Goal: Task Accomplishment & Management: Manage account settings

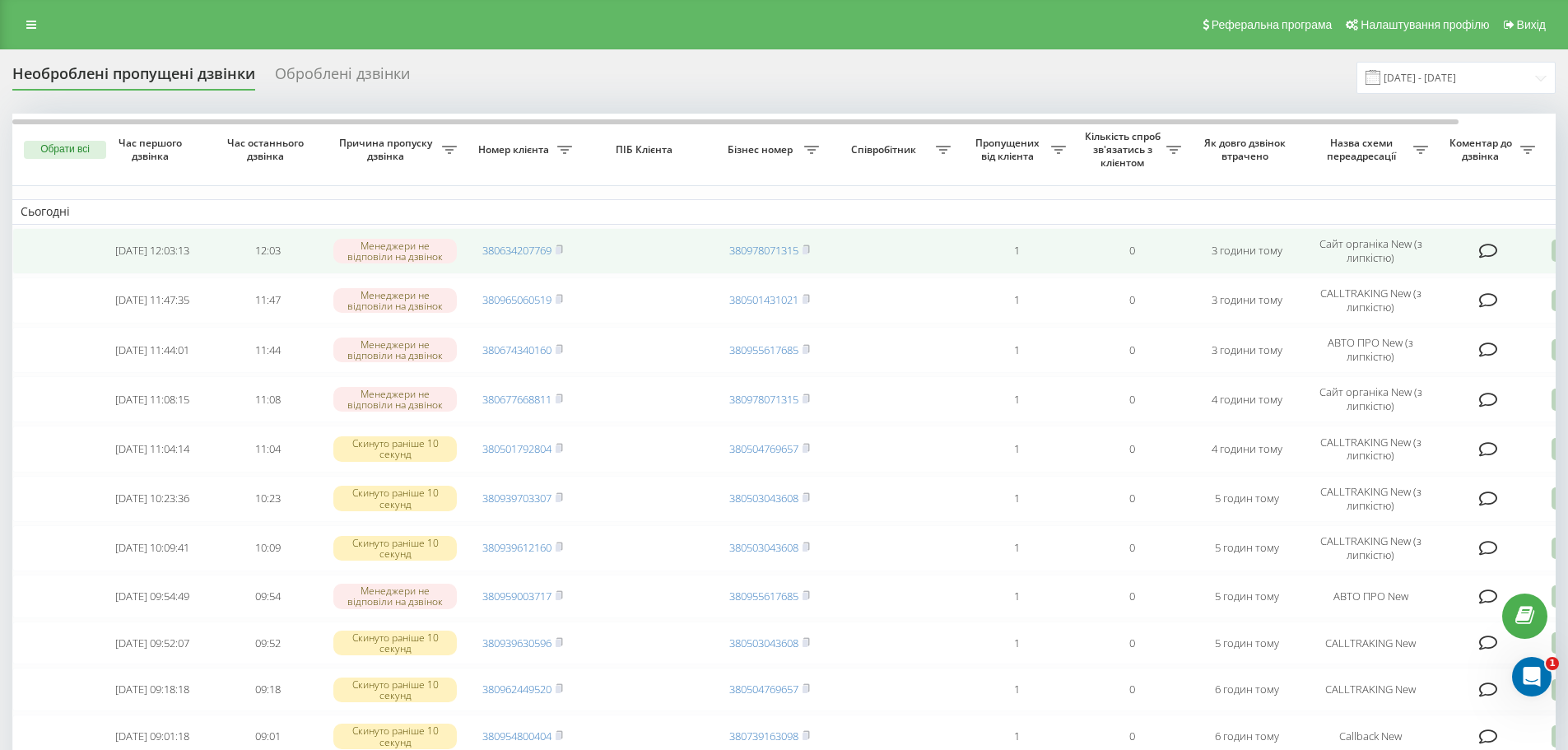
click at [1490, 251] on icon at bounding box center [1488, 251] width 19 height 17
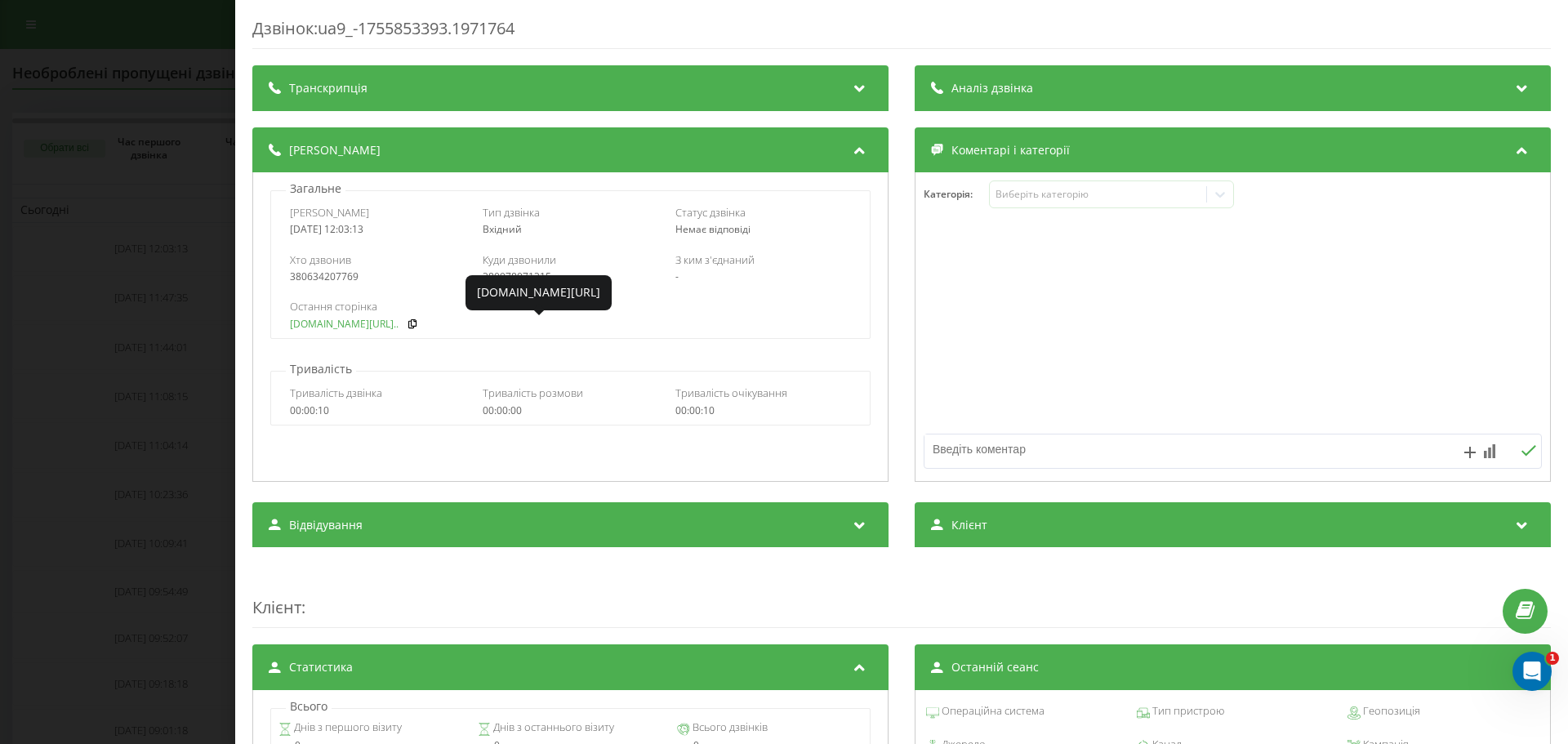
click at [317, 325] on link "[DOMAIN_NAME][URL].." at bounding box center [344, 324] width 109 height 11
click at [63, 324] on div "Дзвінок : ua9_-1755853393.1971764 Транскрипція Для AI-аналізу майбутніх дзвінкі…" at bounding box center [784, 372] width 1568 height 744
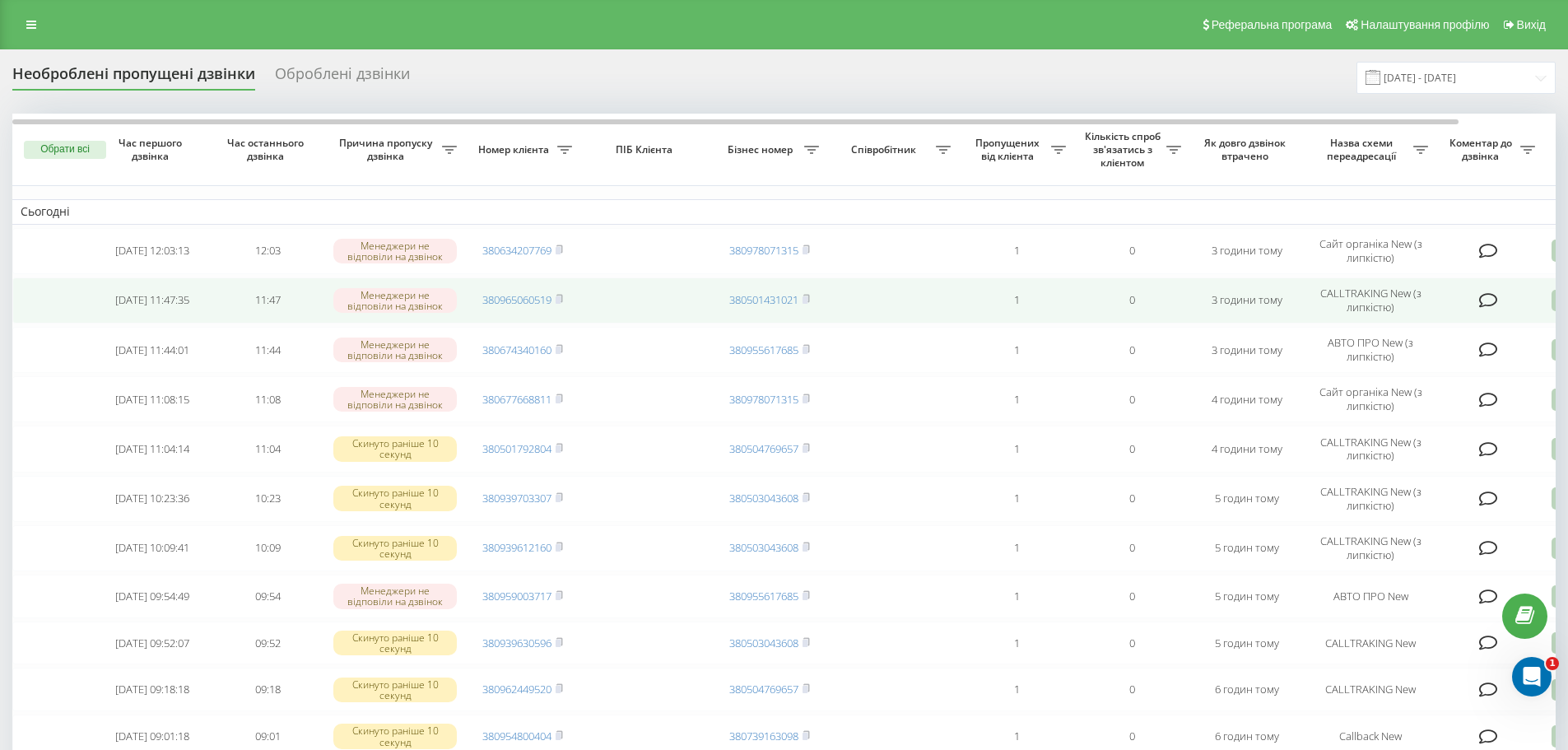
click at [1476, 303] on td at bounding box center [1490, 300] width 107 height 46
click at [1498, 298] on td at bounding box center [1490, 300] width 107 height 46
click at [1493, 296] on icon at bounding box center [1488, 300] width 19 height 17
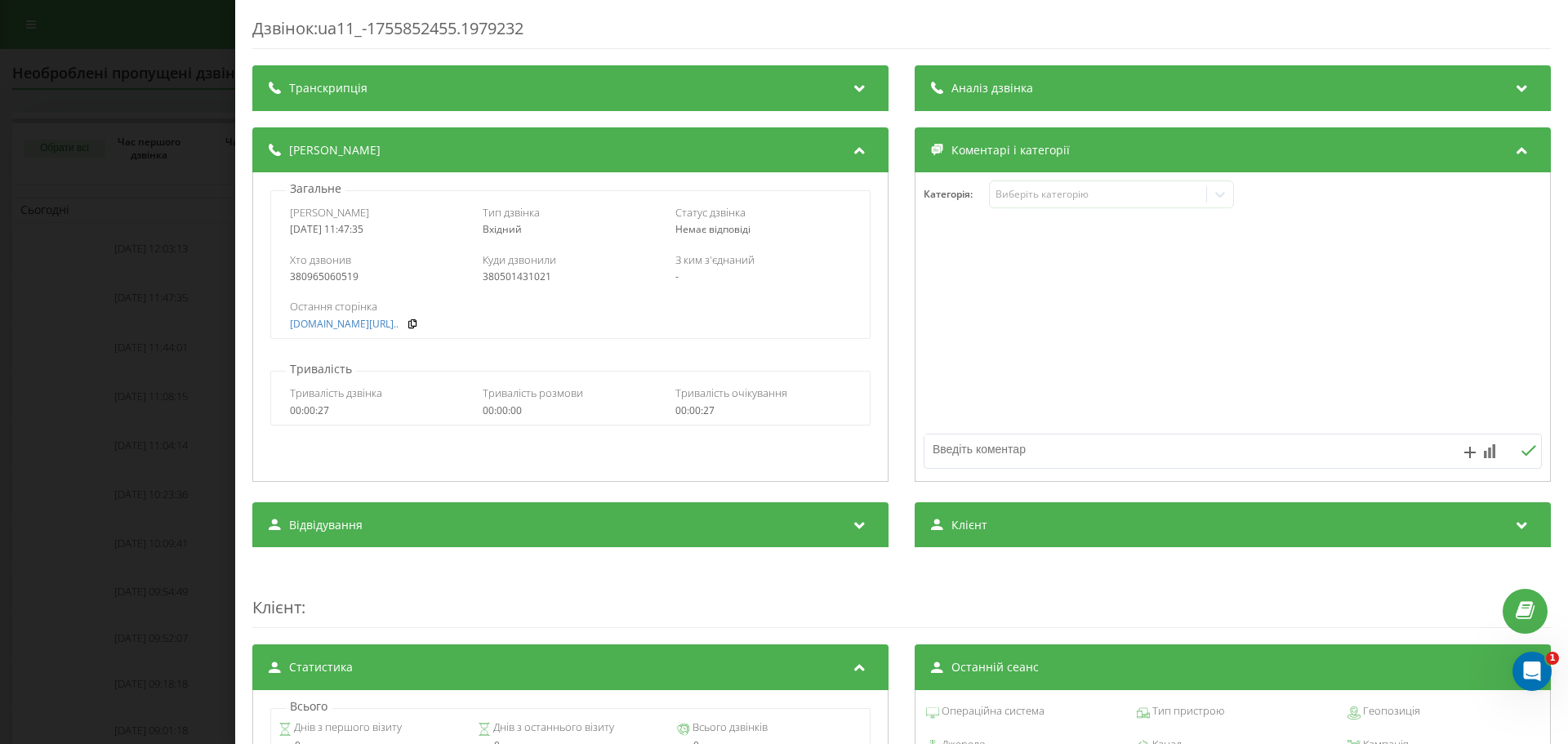
click at [156, 328] on div "Дзвінок : ua11_-1755852455.1979232 Транскрипція Для AI-аналізу майбутніх дзвінк…" at bounding box center [784, 372] width 1568 height 744
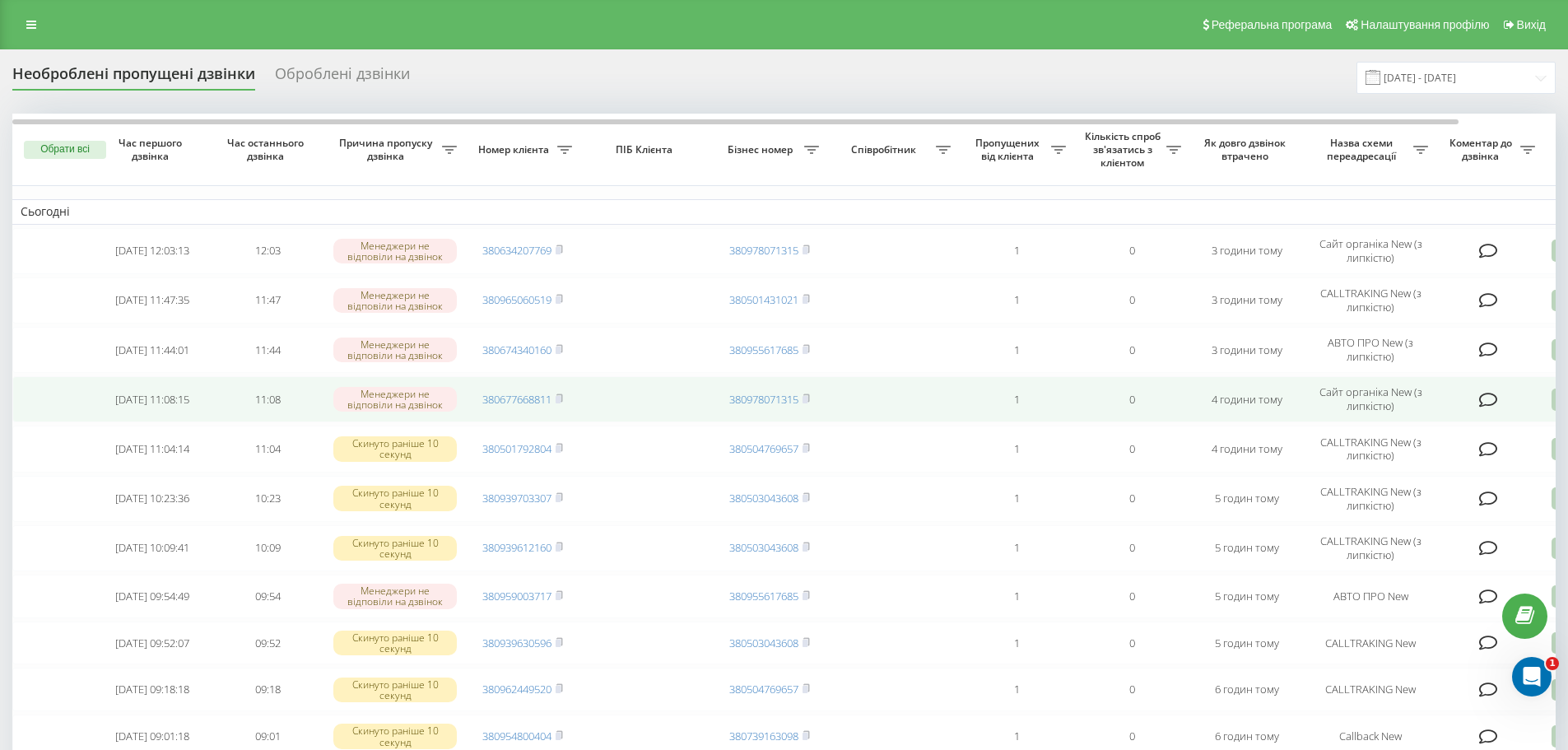
click at [1489, 394] on icon at bounding box center [1488, 400] width 19 height 17
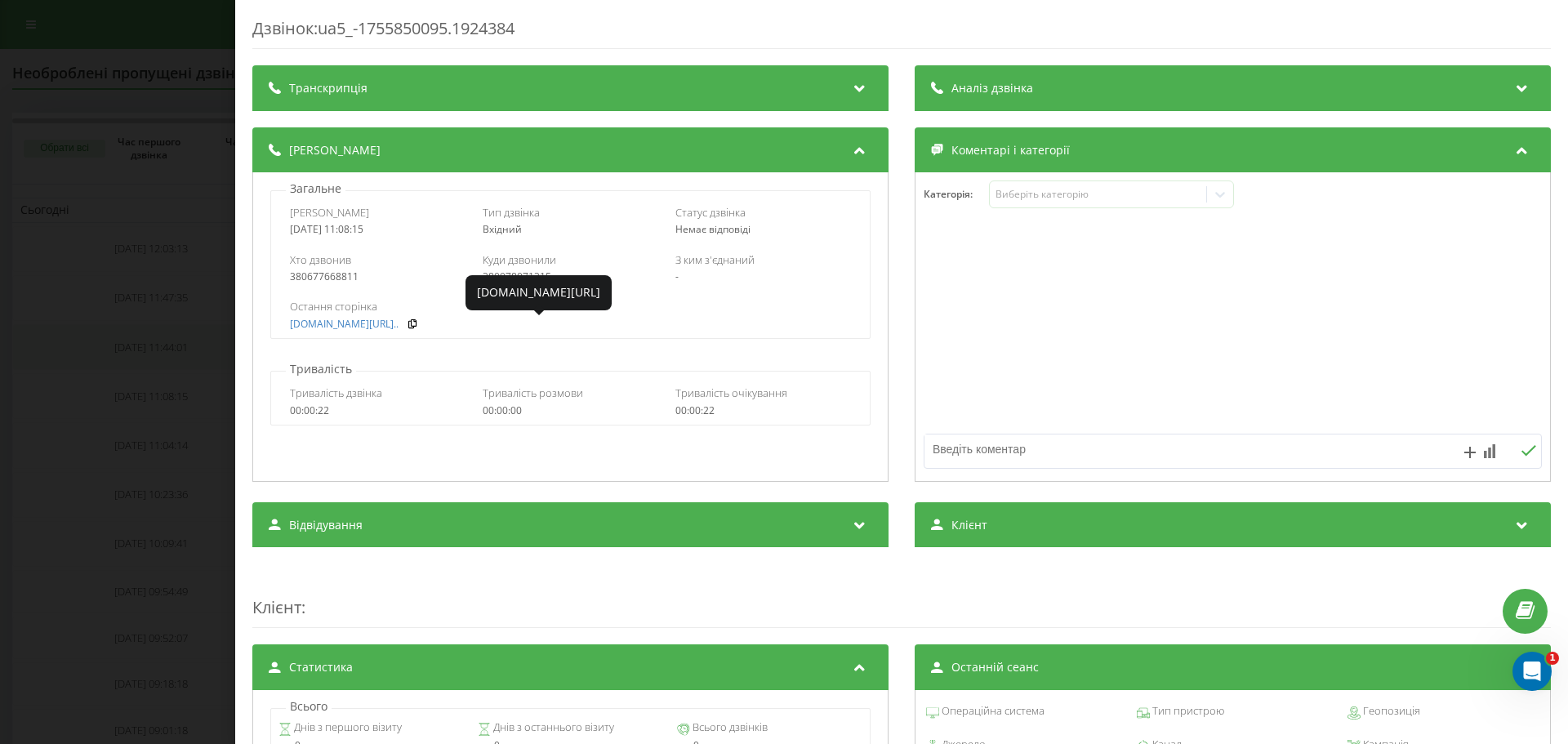
drag, startPoint x: 120, startPoint y: 331, endPoint x: 304, endPoint y: 330, distance: 184.0
click at [119, 331] on div "Дзвінок : ua5_-1755850095.1924384 Транскрипція Для AI-аналізу майбутніх дзвінкі…" at bounding box center [784, 372] width 1568 height 744
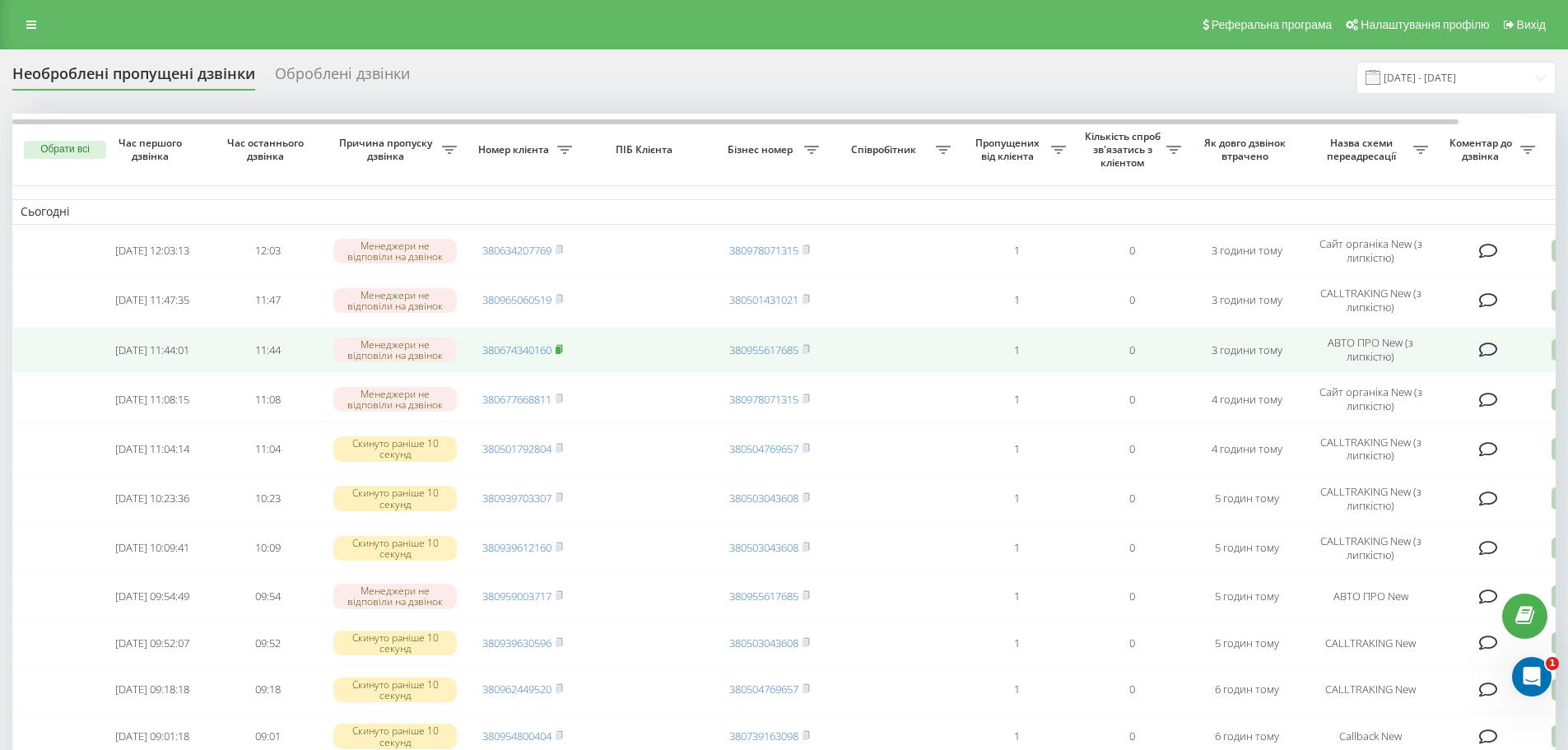
click at [563, 347] on icon at bounding box center [559, 349] width 7 height 10
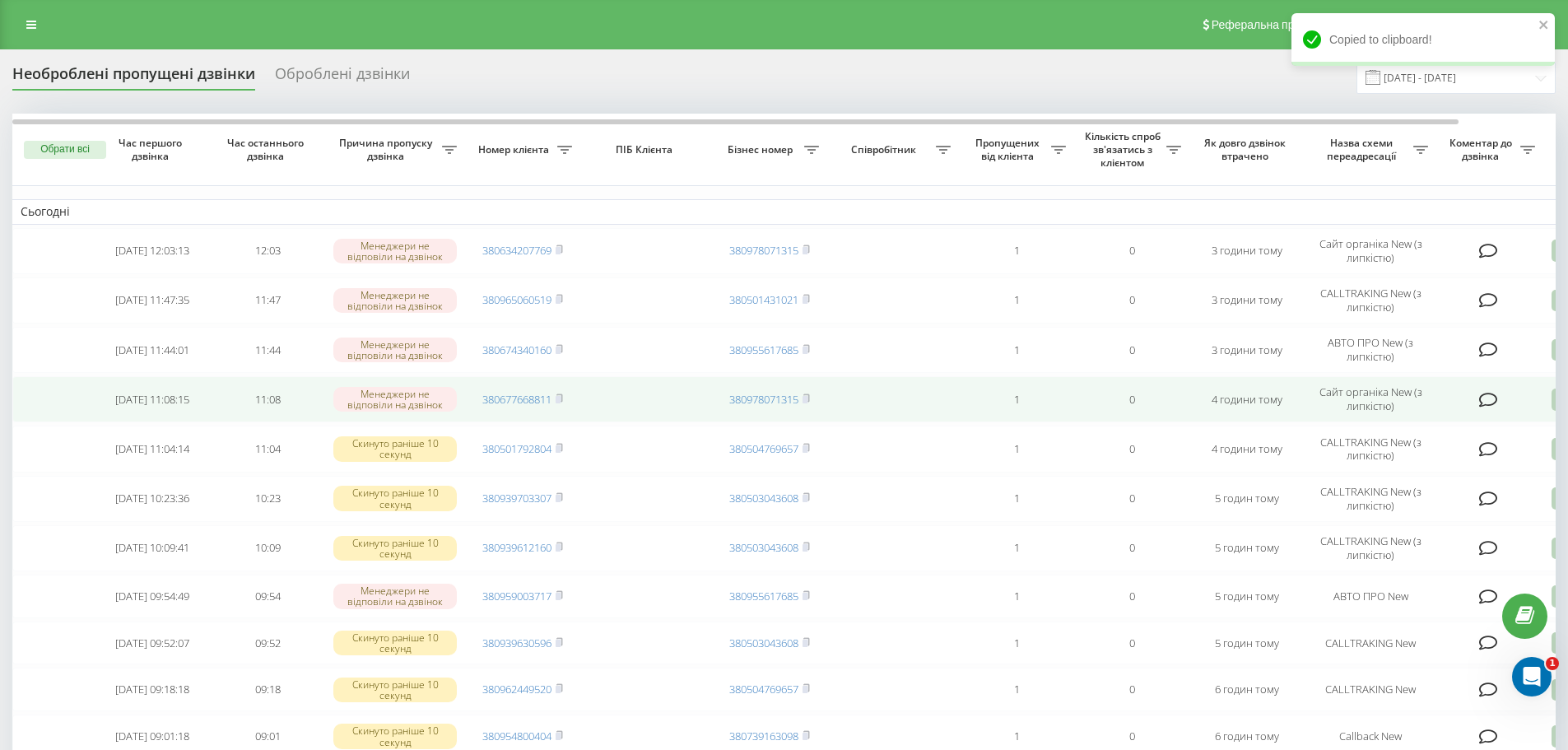
click at [1486, 397] on icon at bounding box center [1488, 400] width 19 height 17
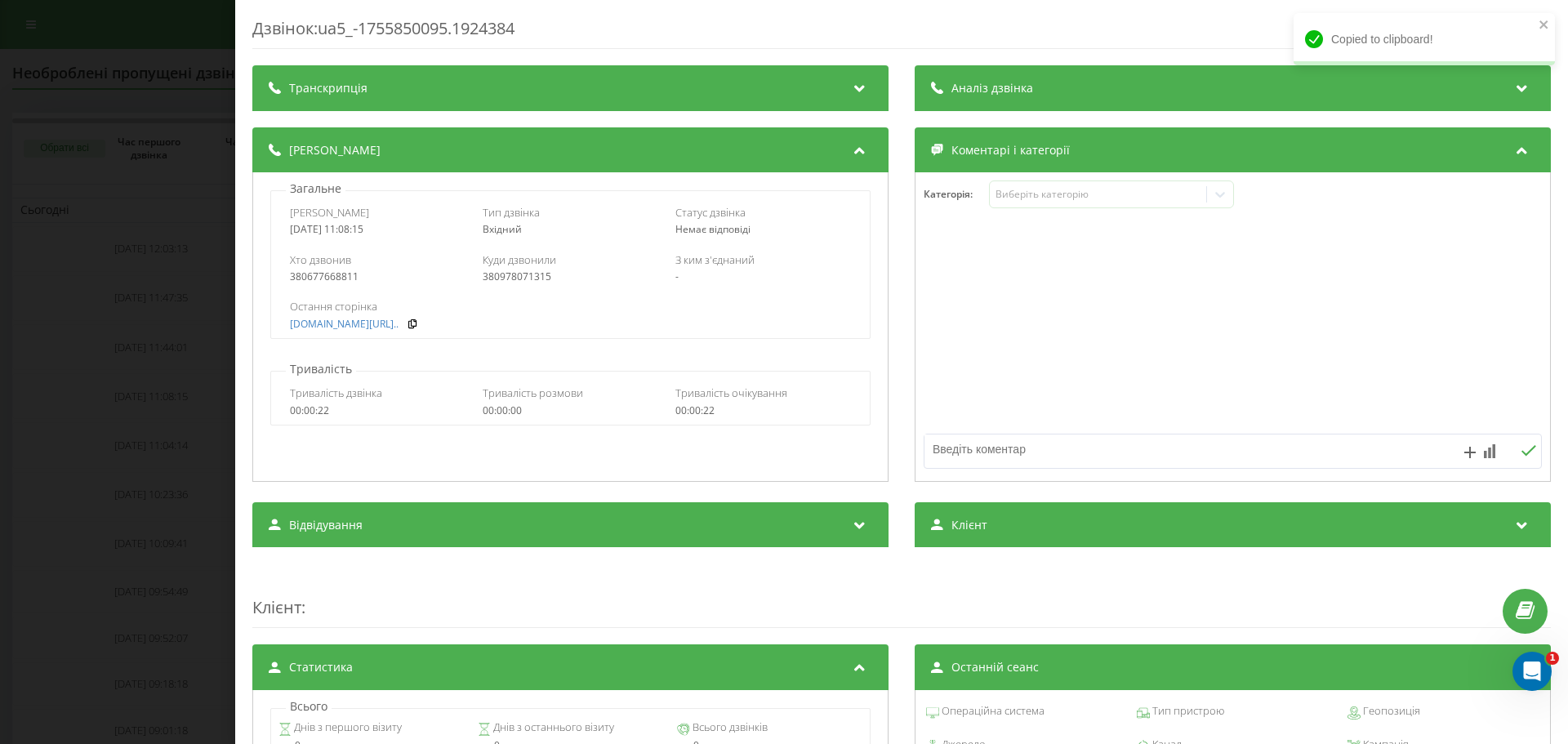
click at [189, 367] on div "Дзвінок : ua5_-1755850095.1924384 Транскрипція Для AI-аналізу майбутніх дзвінкі…" at bounding box center [784, 372] width 1568 height 744
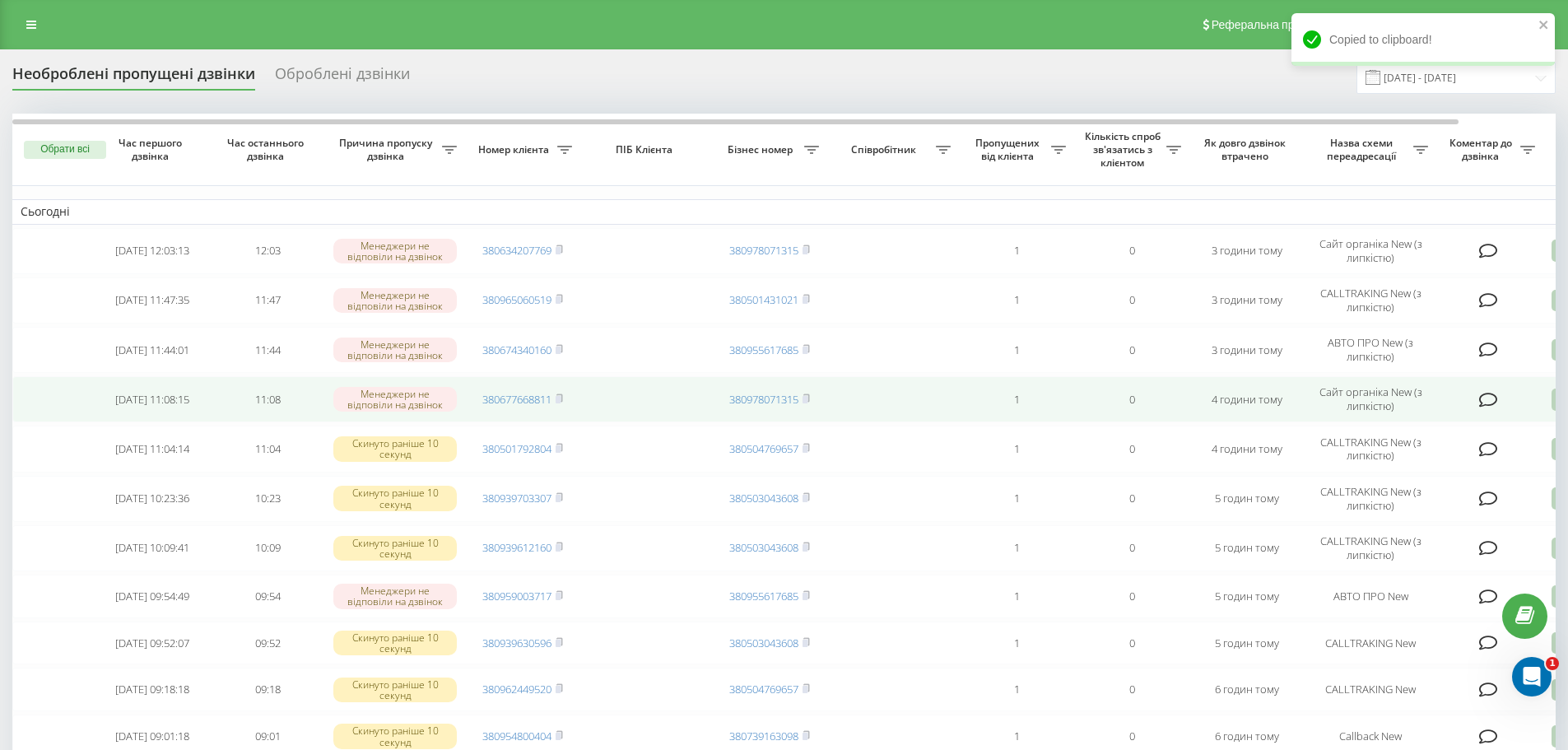
click at [1490, 398] on icon at bounding box center [1488, 400] width 19 height 17
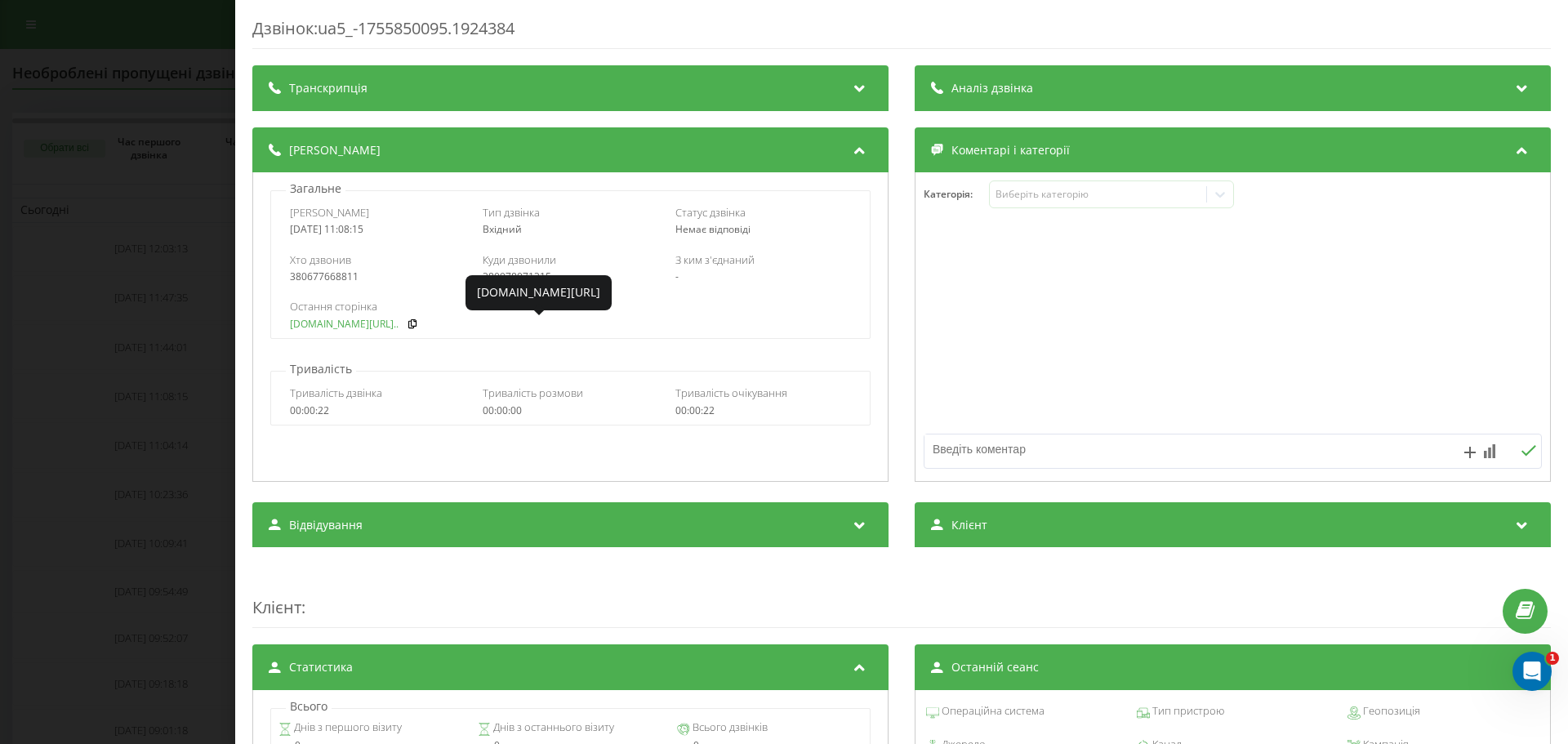
click at [354, 328] on link "[DOMAIN_NAME][URL].." at bounding box center [344, 324] width 109 height 11
click at [155, 196] on div "Дзвінок : ua5_-1755850095.1924384 Транскрипція Для AI-аналізу майбутніх дзвінкі…" at bounding box center [784, 372] width 1568 height 744
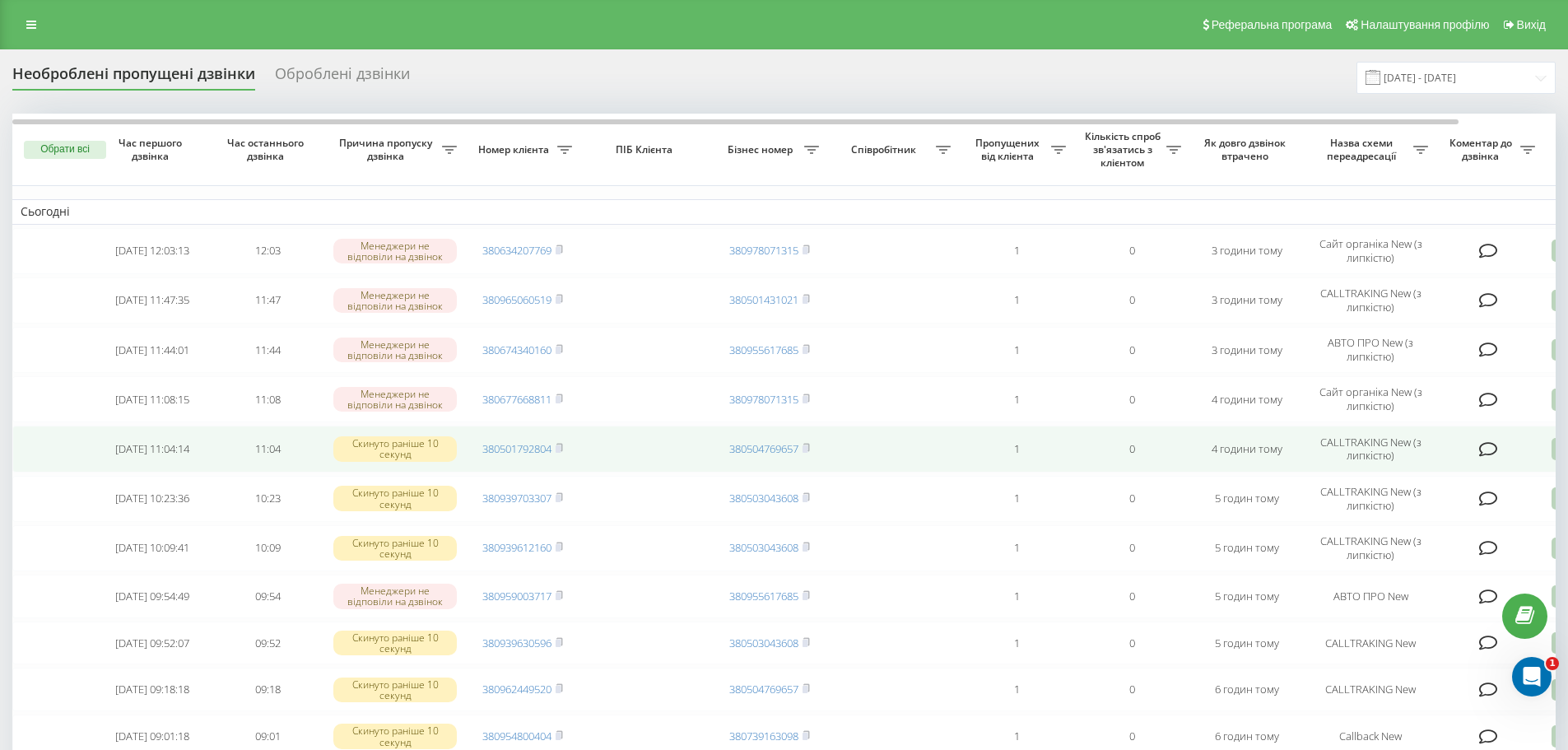
click at [1489, 451] on icon at bounding box center [1488, 450] width 19 height 17
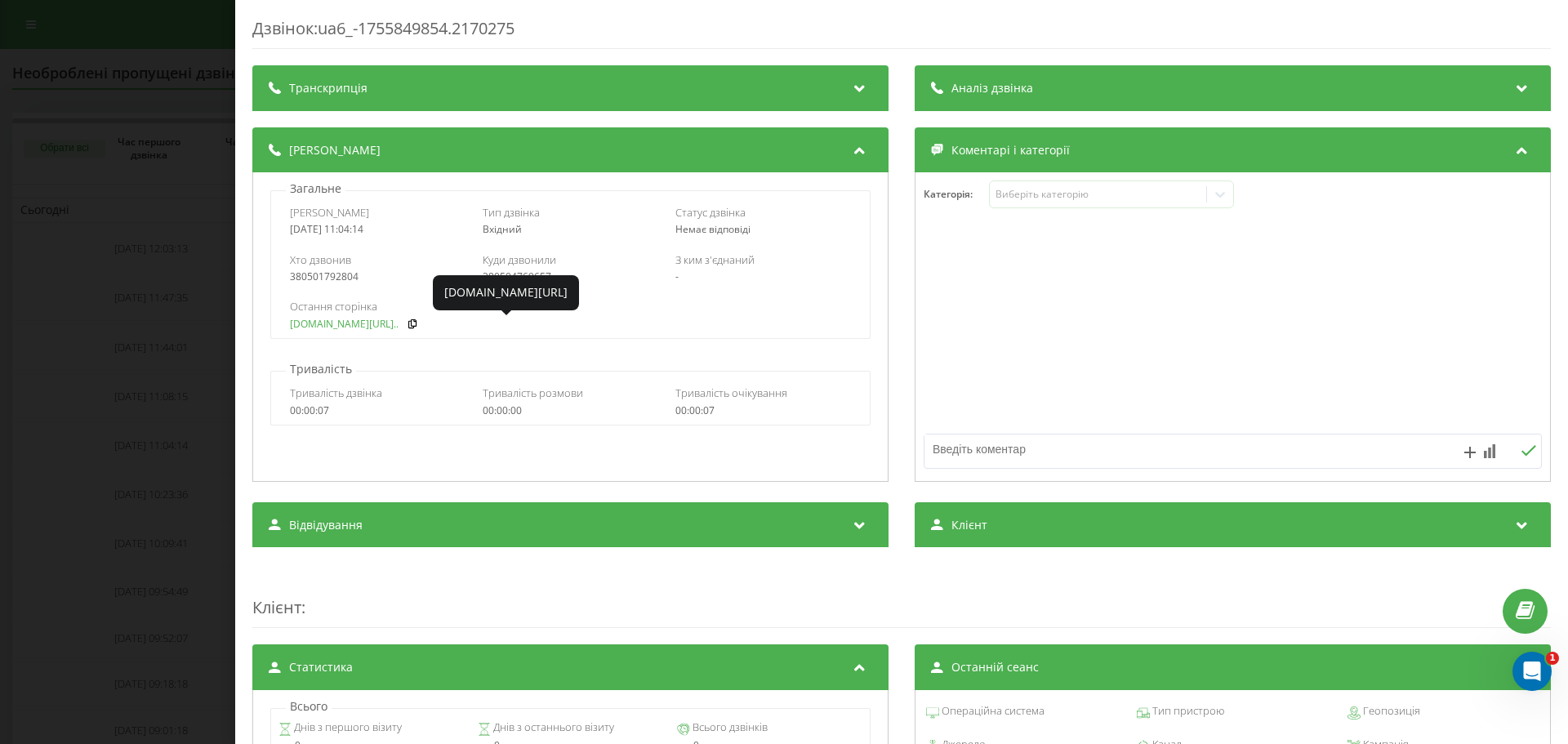
click at [328, 327] on link "[DOMAIN_NAME][URL].." at bounding box center [344, 324] width 109 height 11
click at [45, 340] on div "Дзвінок : ua6_-1755849854.2170275 Транскрипція Для AI-аналізу майбутніх дзвінкі…" at bounding box center [784, 372] width 1568 height 744
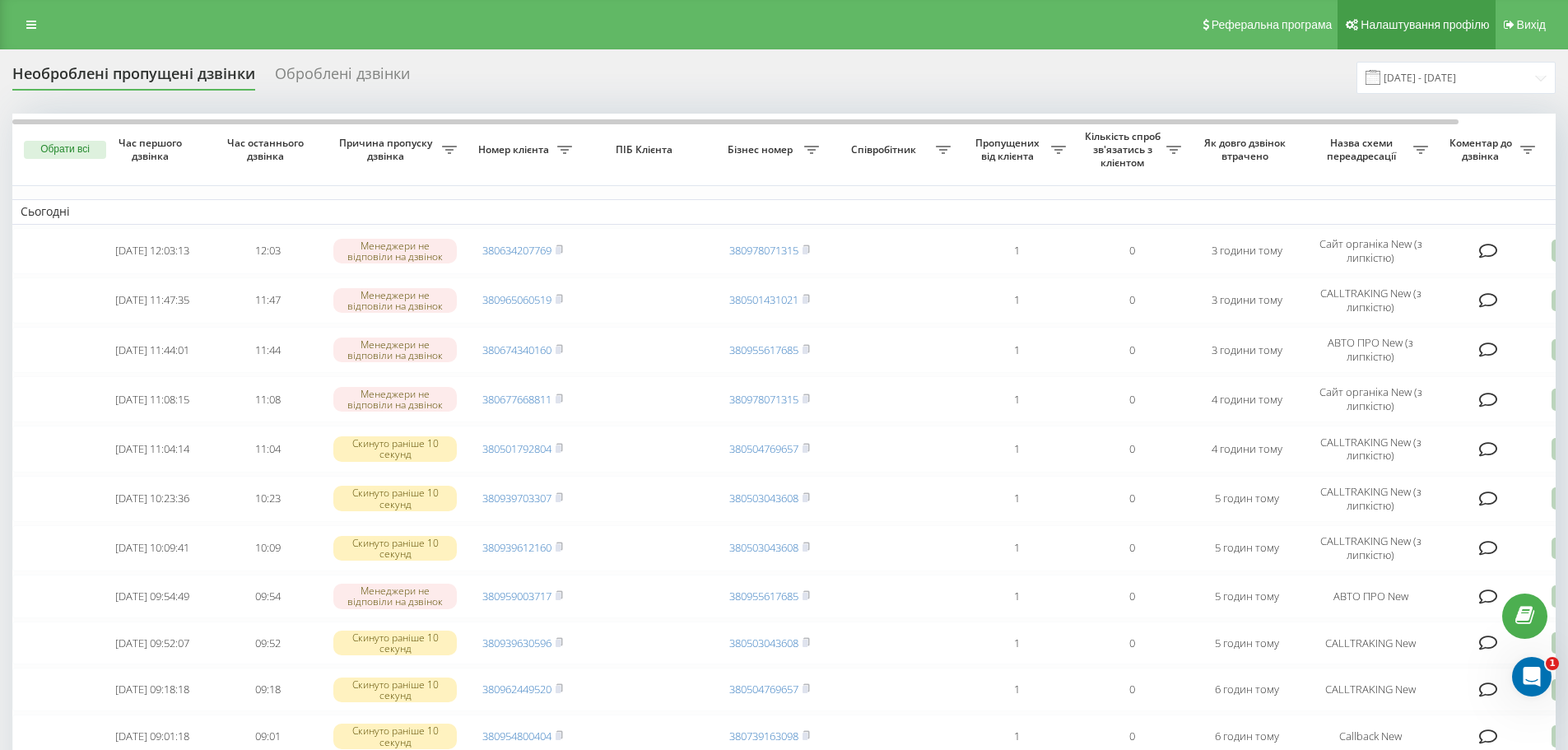
click at [1443, 31] on span "Налаштування профілю" at bounding box center [1424, 25] width 129 height 13
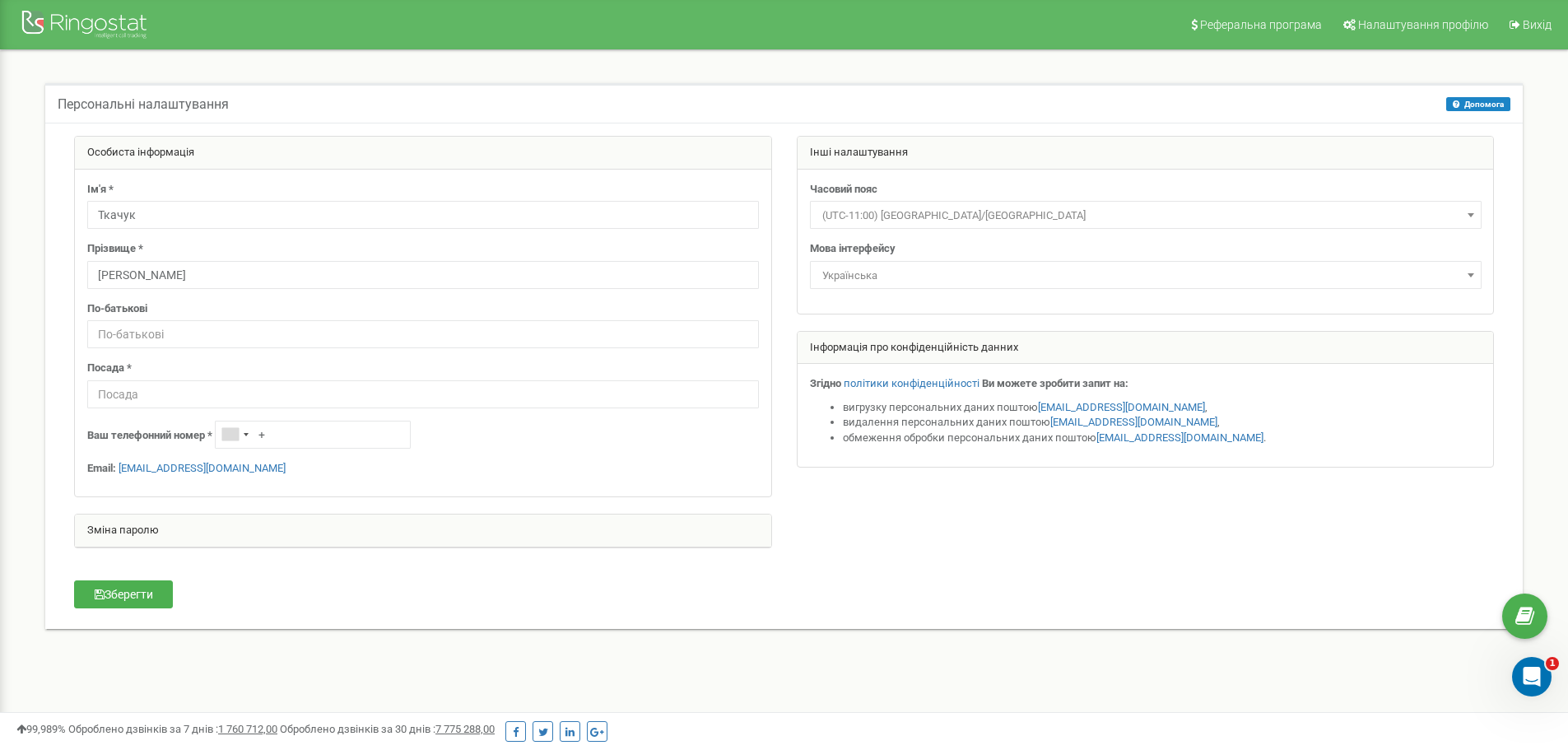
click at [1081, 143] on div "Інші налаштування" at bounding box center [1146, 153] width 696 height 33
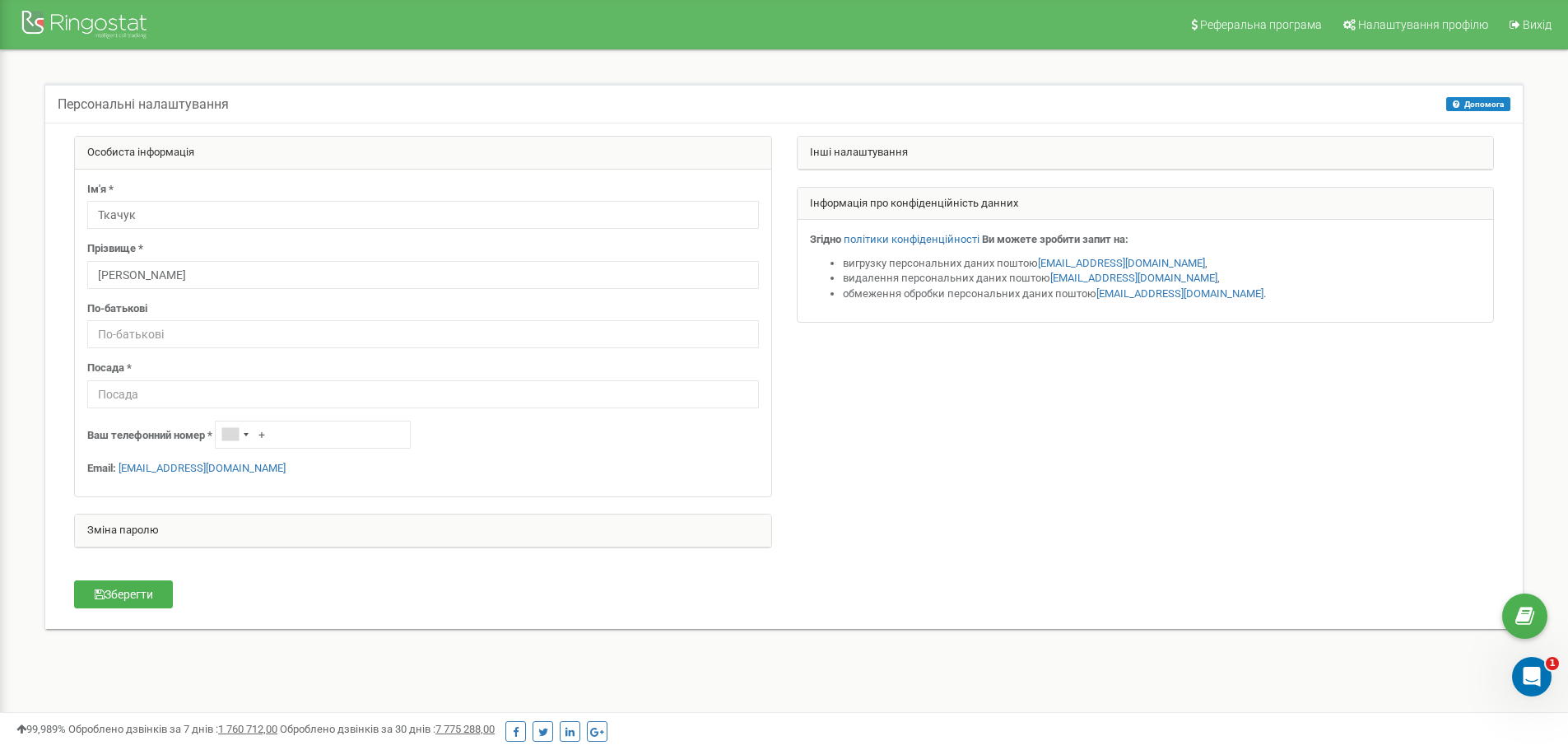
click at [889, 152] on div "Інші налаштування" at bounding box center [1146, 153] width 696 height 33
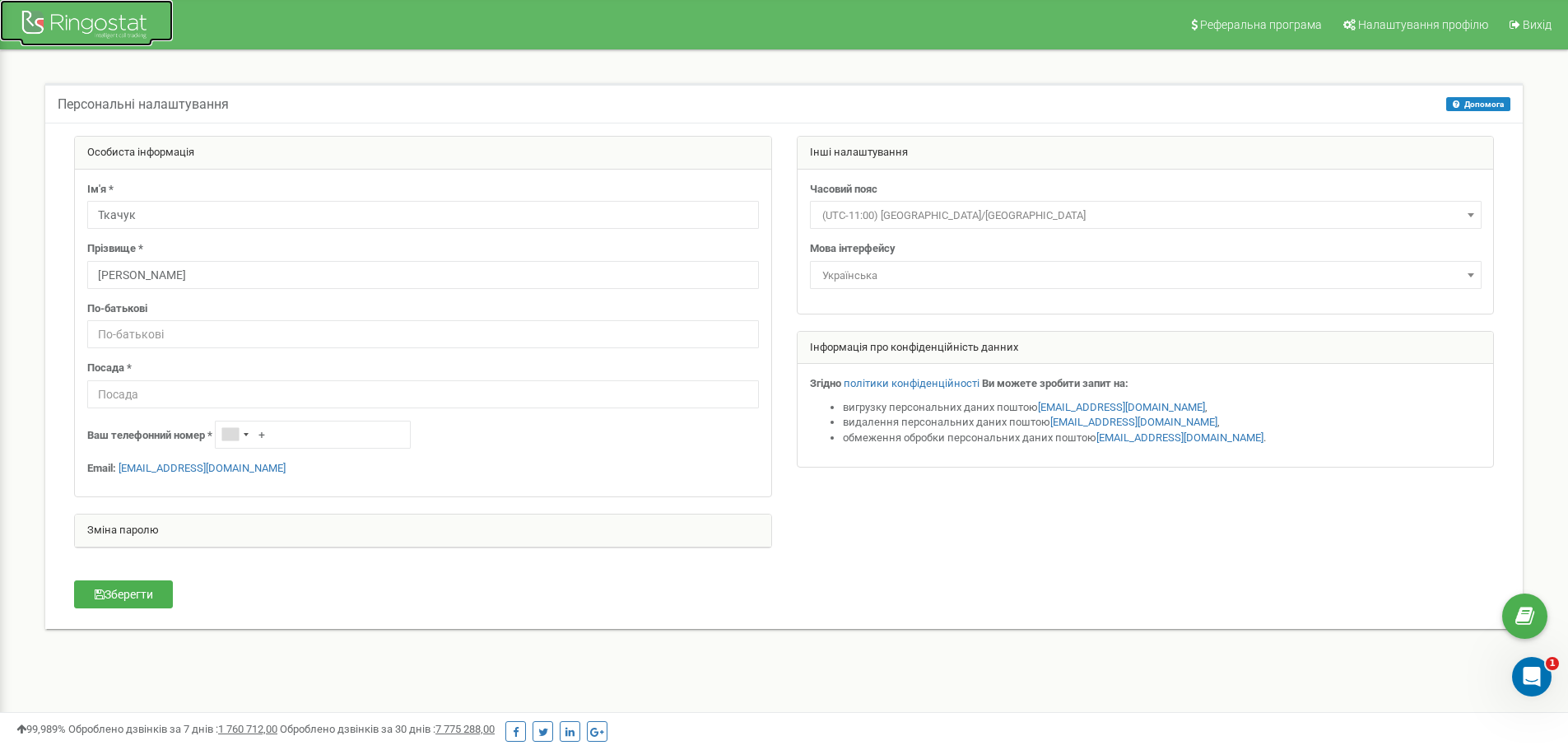
click at [73, 34] on div at bounding box center [87, 26] width 132 height 40
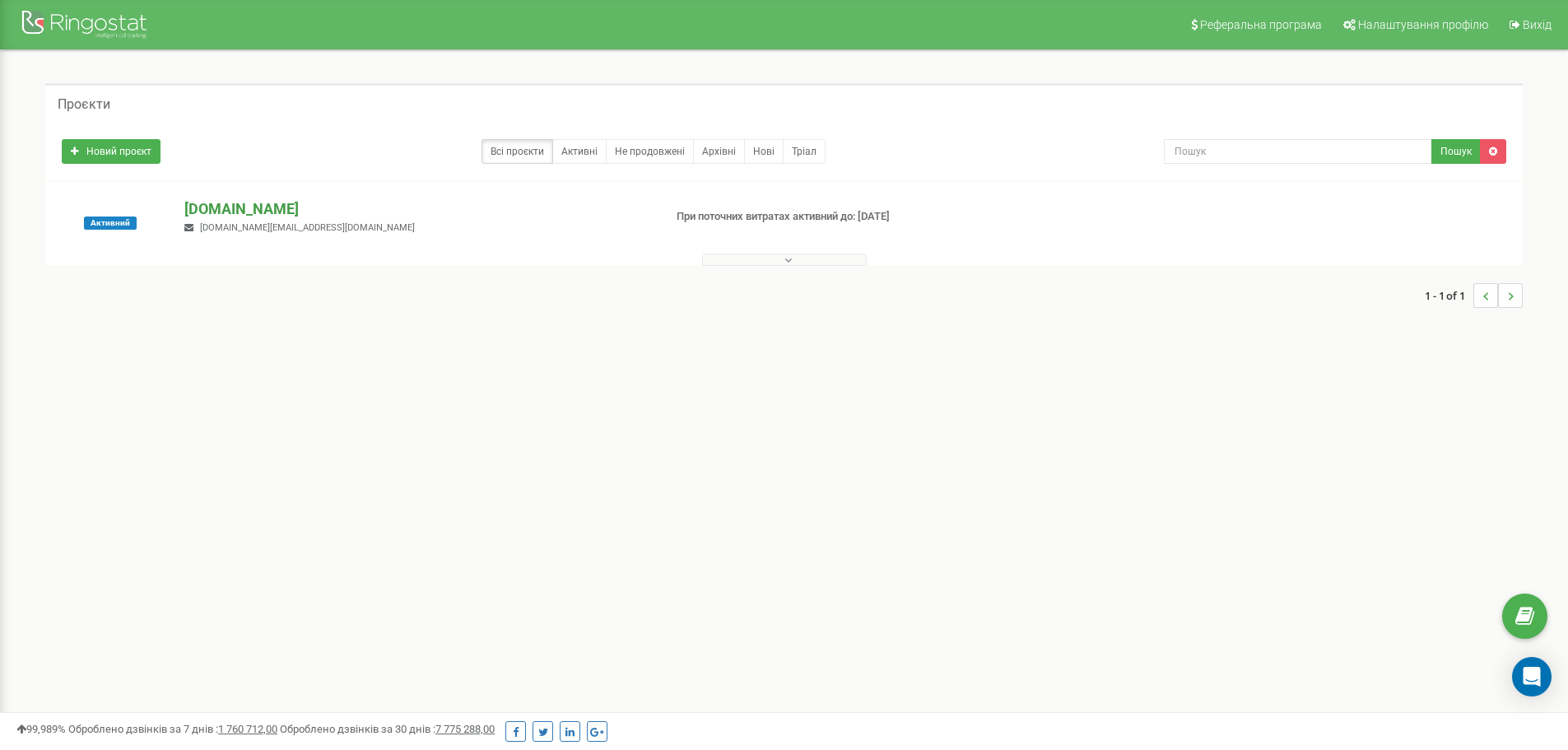
click at [235, 208] on p "[DOMAIN_NAME]" at bounding box center [417, 209] width 465 height 21
